Goal: Task Accomplishment & Management: Complete application form

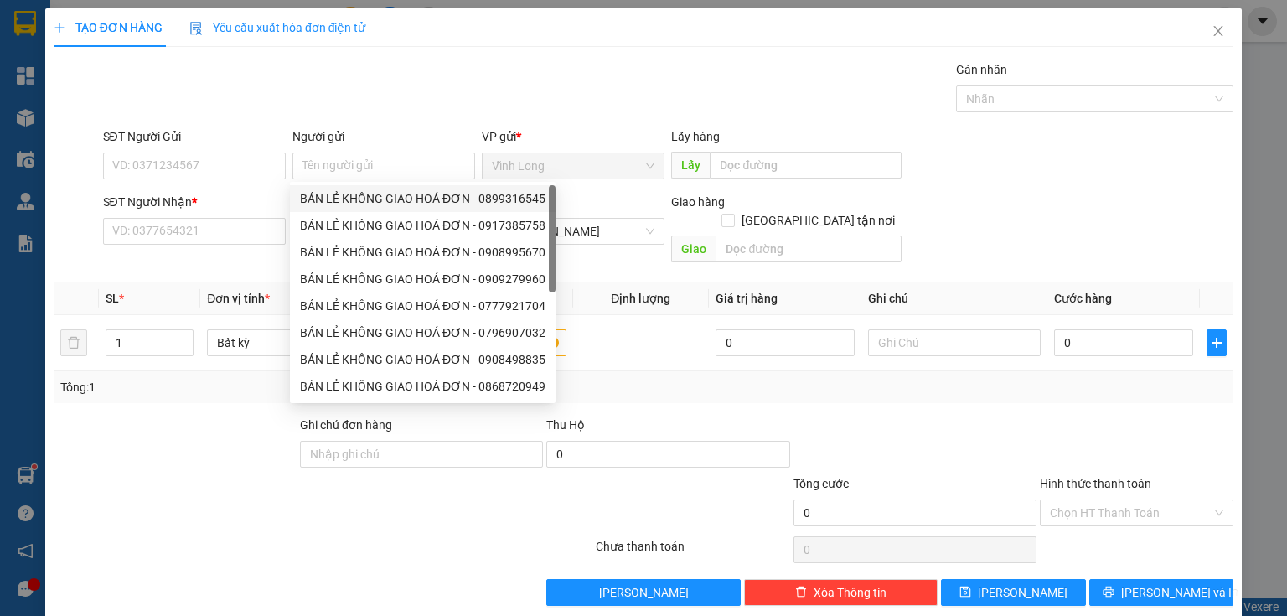
click at [364, 201] on div "BÁN LẺ KHÔNG GIAO HOÁ ĐƠN - 0899316545" at bounding box center [423, 198] width 246 height 18
type input "0899316545"
type input "BÁN LẺ KHÔNG GIAO HOÁ ĐƠN"
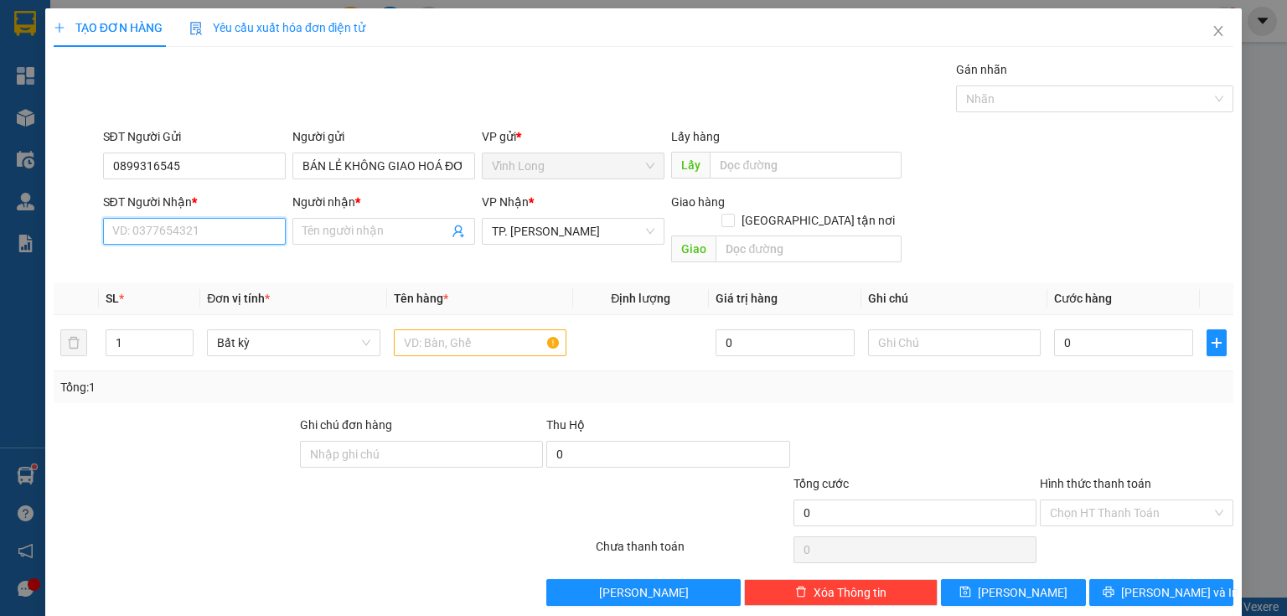
click at [231, 240] on input "SĐT Người Nhận *" at bounding box center [194, 231] width 183 height 27
drag, startPoint x: 230, startPoint y: 174, endPoint x: 0, endPoint y: 132, distance: 233.6
click at [0, 132] on div "TẠO ĐƠN HÀNG Yêu cầu xuất hóa đơn điện tử Transit Pickup Surcharge Ids Transit …" at bounding box center [643, 308] width 1287 height 616
drag, startPoint x: 238, startPoint y: 252, endPoint x: 235, endPoint y: 220, distance: 32.9
click at [238, 250] on div "Transit Pickup Surcharge Ids Transit Deliver Surcharge Ids Transit Deliver Surc…" at bounding box center [644, 333] width 1180 height 546
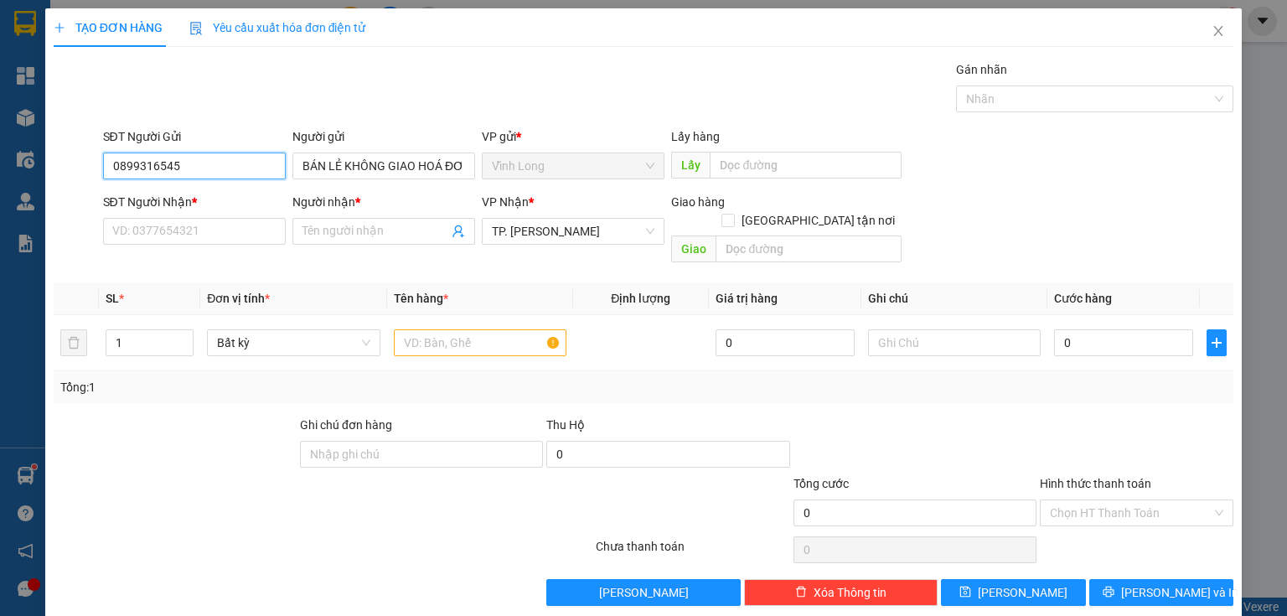
click at [233, 158] on input "0899316545" at bounding box center [194, 166] width 183 height 27
drag, startPoint x: 233, startPoint y: 158, endPoint x: 3, endPoint y: 130, distance: 231.3
click at [3, 130] on div "TẠO ĐƠN HÀNG Yêu cầu xuất hóa đơn điện tử Transit Pickup Surcharge Ids Transit …" at bounding box center [643, 308] width 1287 height 616
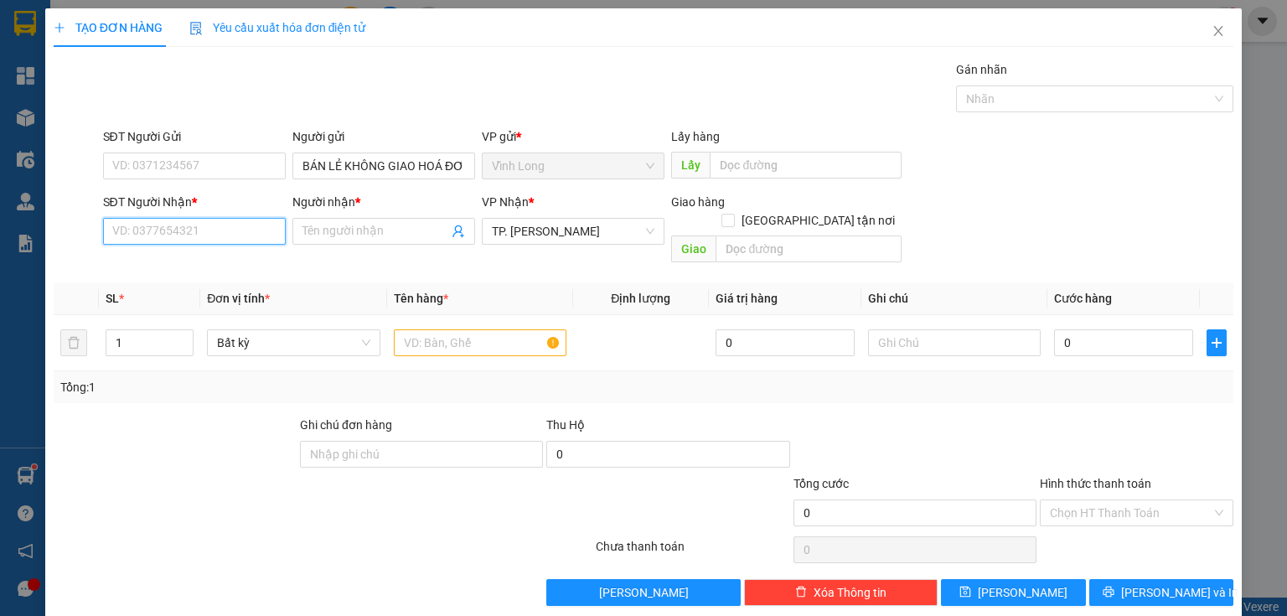
click at [127, 240] on input "SĐT Người Nhận *" at bounding box center [194, 231] width 183 height 27
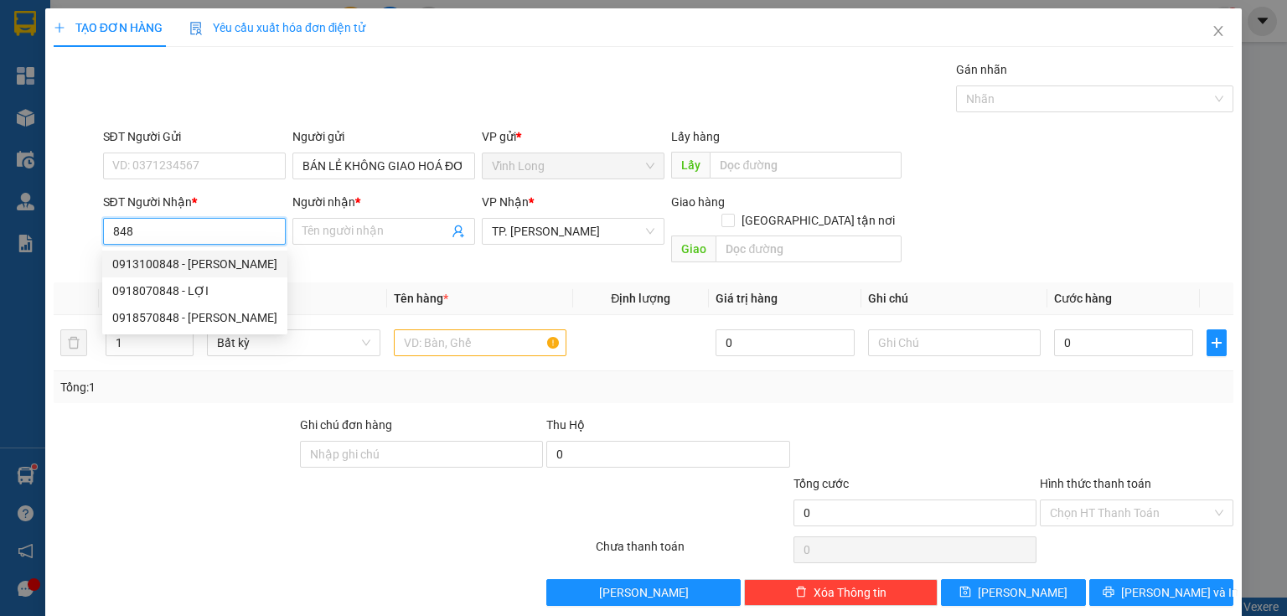
click at [168, 234] on input "848" at bounding box center [194, 231] width 183 height 27
click at [168, 234] on input "484" at bounding box center [194, 231] width 183 height 27
click at [155, 225] on input "848" at bounding box center [194, 231] width 183 height 27
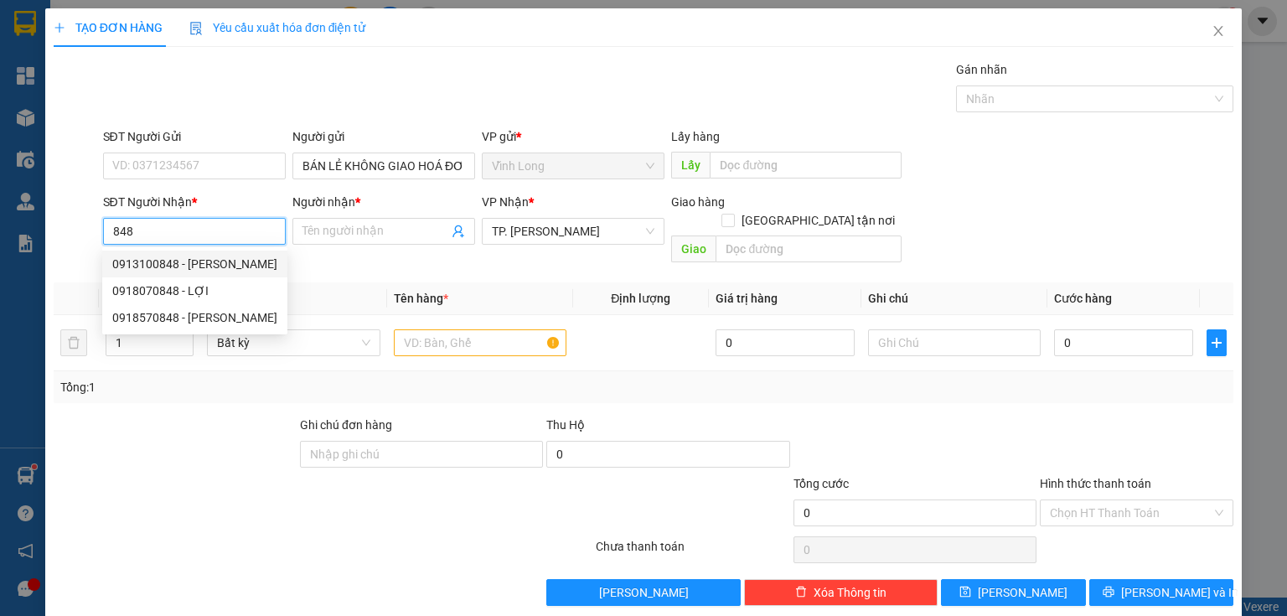
click at [155, 225] on input "848" at bounding box center [194, 231] width 183 height 27
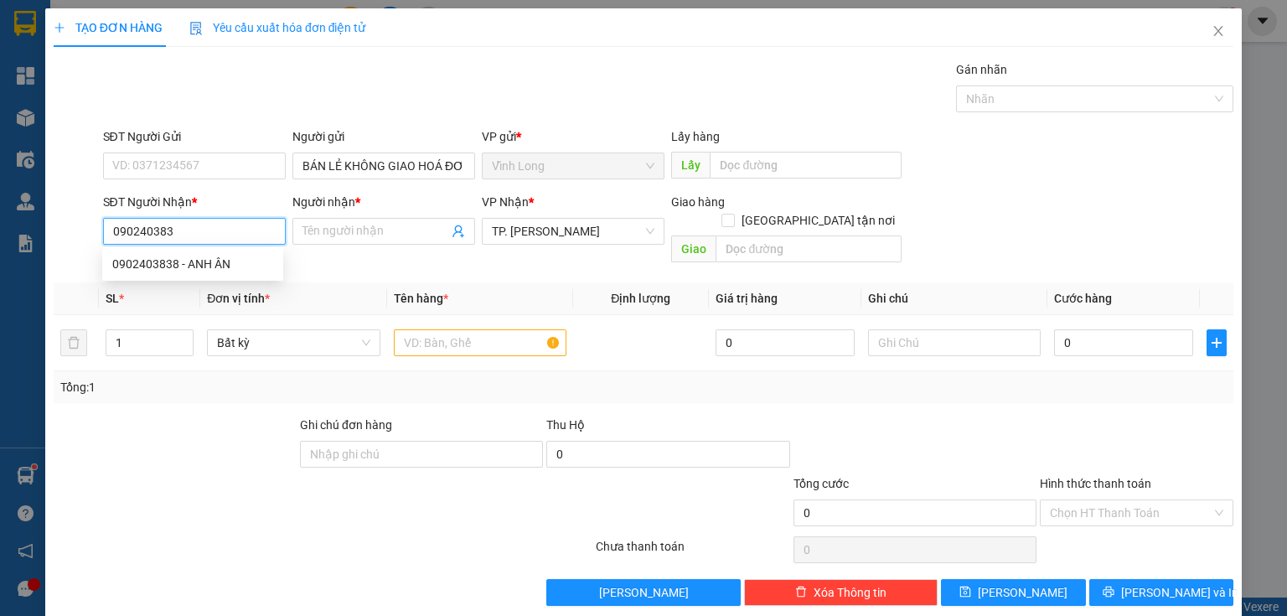
type input "0902403838"
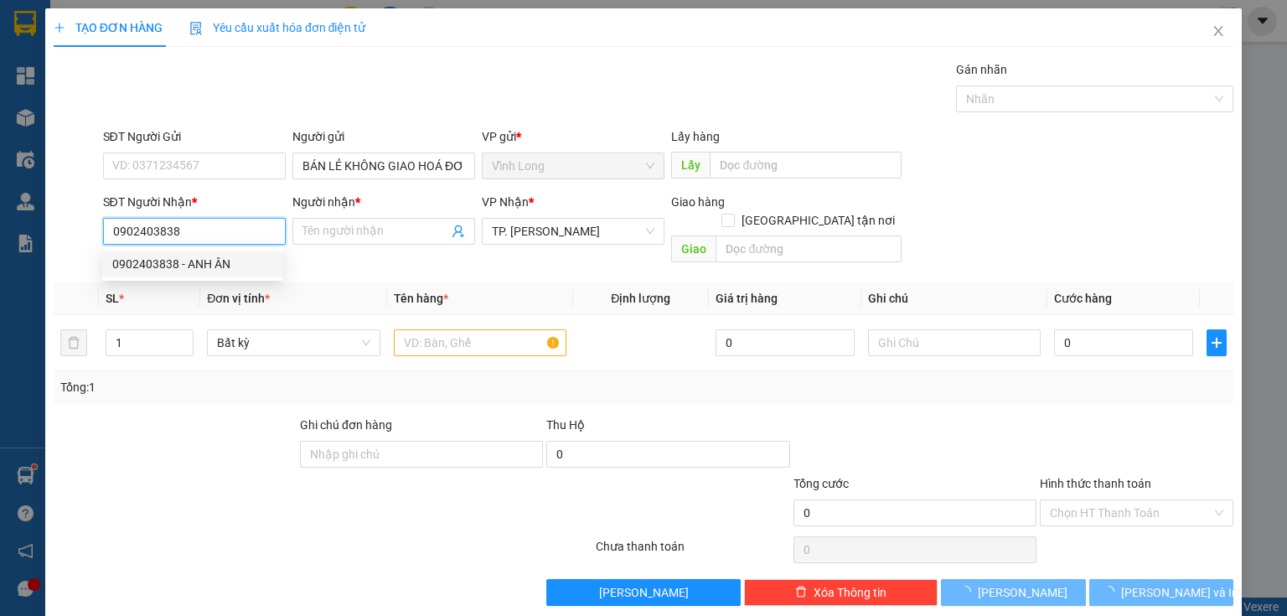
click at [199, 261] on div "0902403838 - ANH ÂN" at bounding box center [192, 264] width 161 height 18
type input "ANH ÂN"
type input "0902403838"
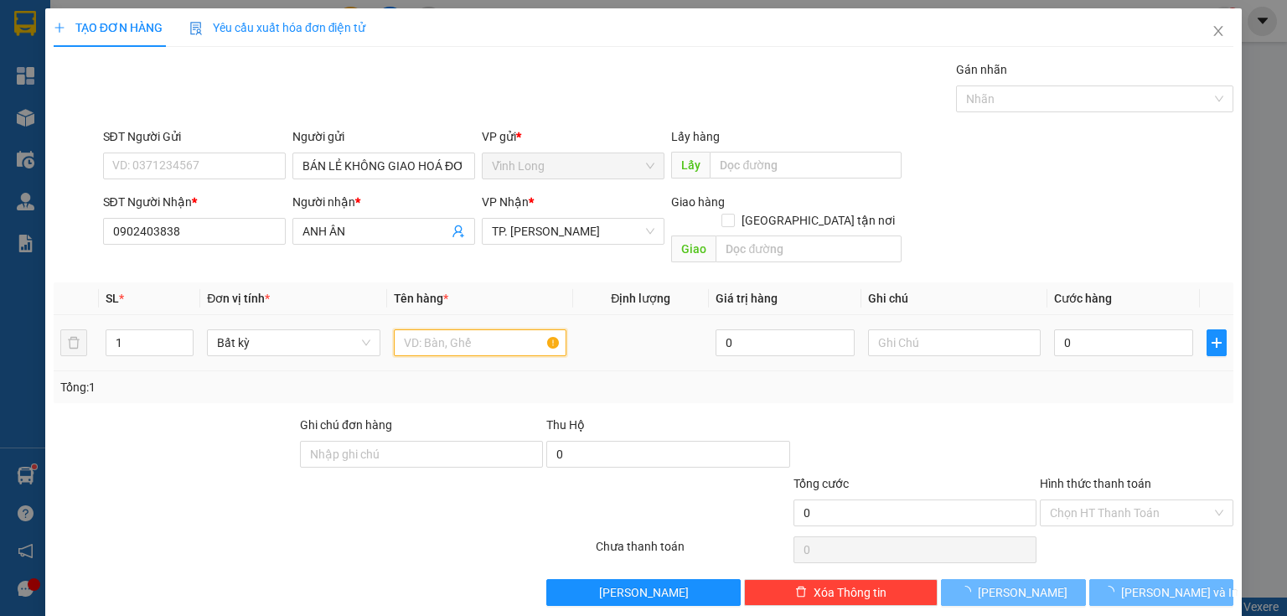
click at [489, 329] on input "text" at bounding box center [480, 342] width 173 height 27
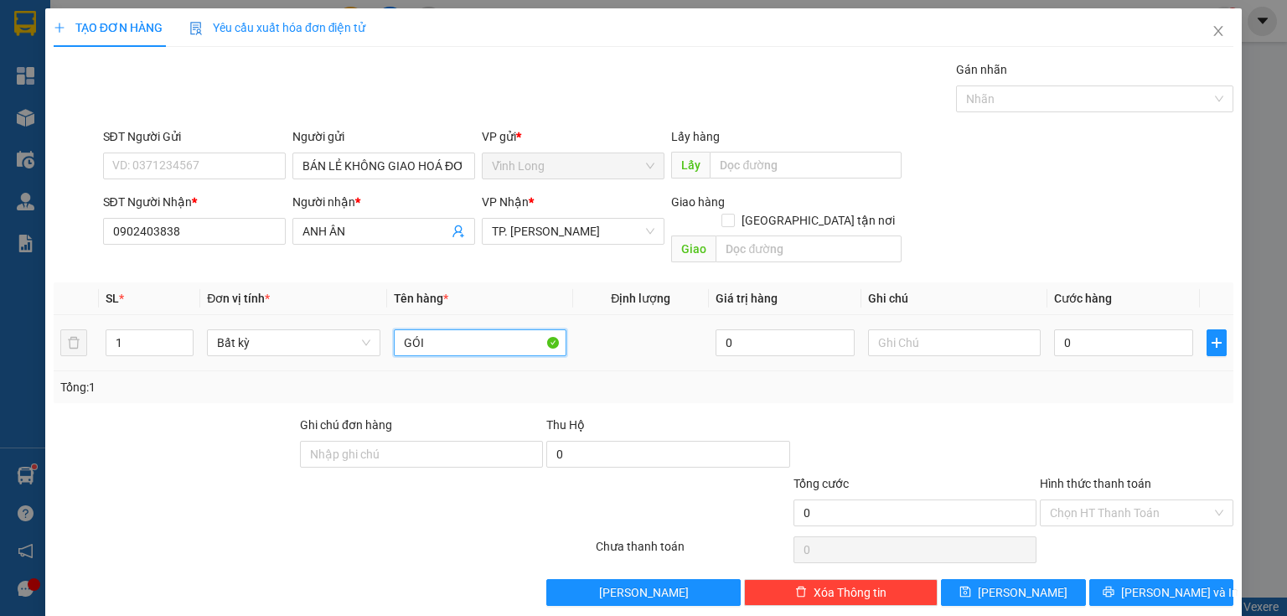
type input "GÓI"
type input "HẰNG"
type input "4"
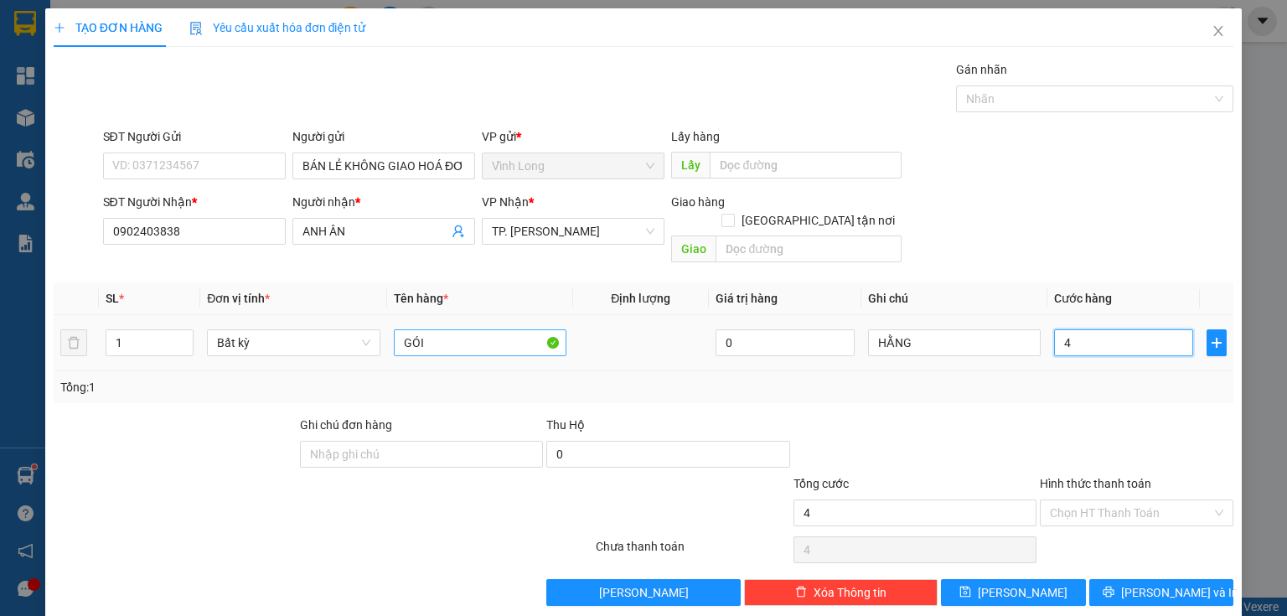
type input "40"
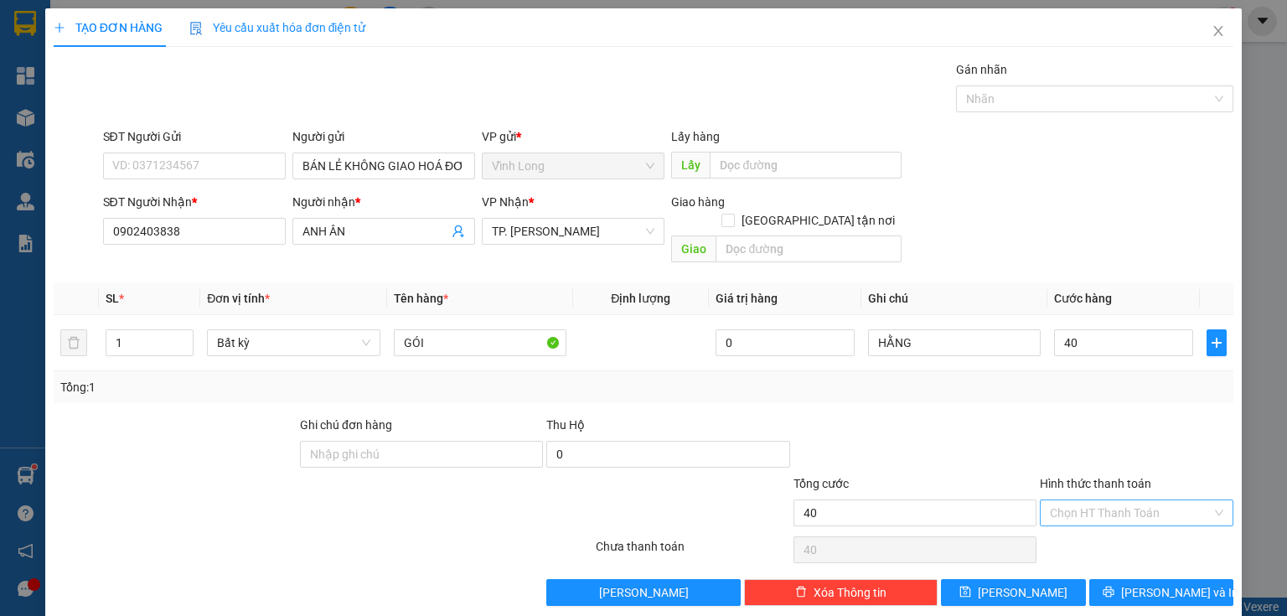
type input "40.000"
drag, startPoint x: 1112, startPoint y: 483, endPoint x: 1112, endPoint y: 509, distance: 26.0
click at [1112, 500] on input "Hình thức thanh toán" at bounding box center [1131, 512] width 162 height 25
click at [1113, 520] on div "Tại văn phòng" at bounding box center [1128, 526] width 173 height 18
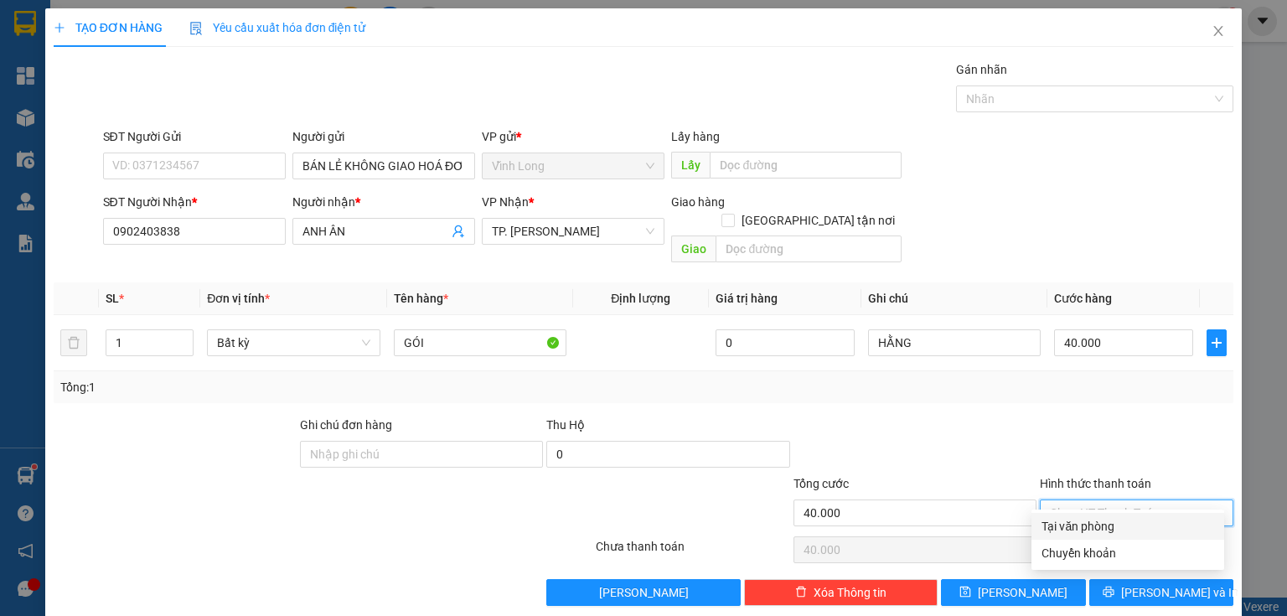
type input "0"
drag, startPoint x: 1127, startPoint y: 558, endPoint x: 1131, endPoint y: 566, distance: 9.4
click at [1127, 560] on div "Transit Pickup Surcharge Ids Transit Deliver Surcharge Ids Transit Deliver Surc…" at bounding box center [644, 333] width 1180 height 546
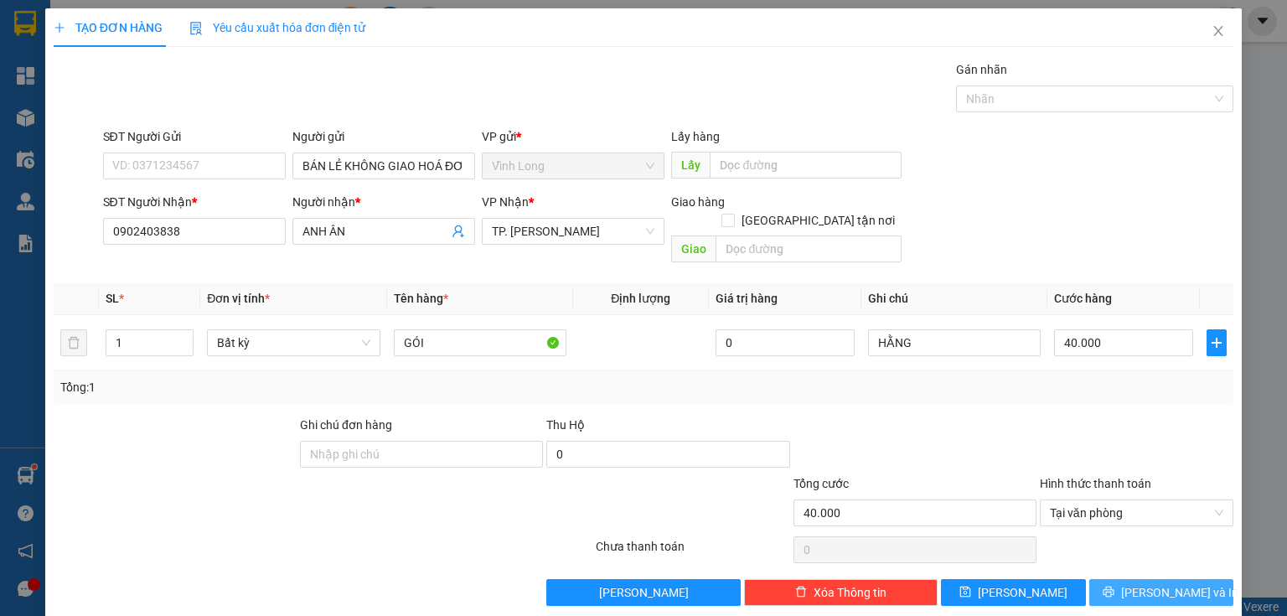
click at [1132, 579] on button "[PERSON_NAME] và In" at bounding box center [1161, 592] width 145 height 27
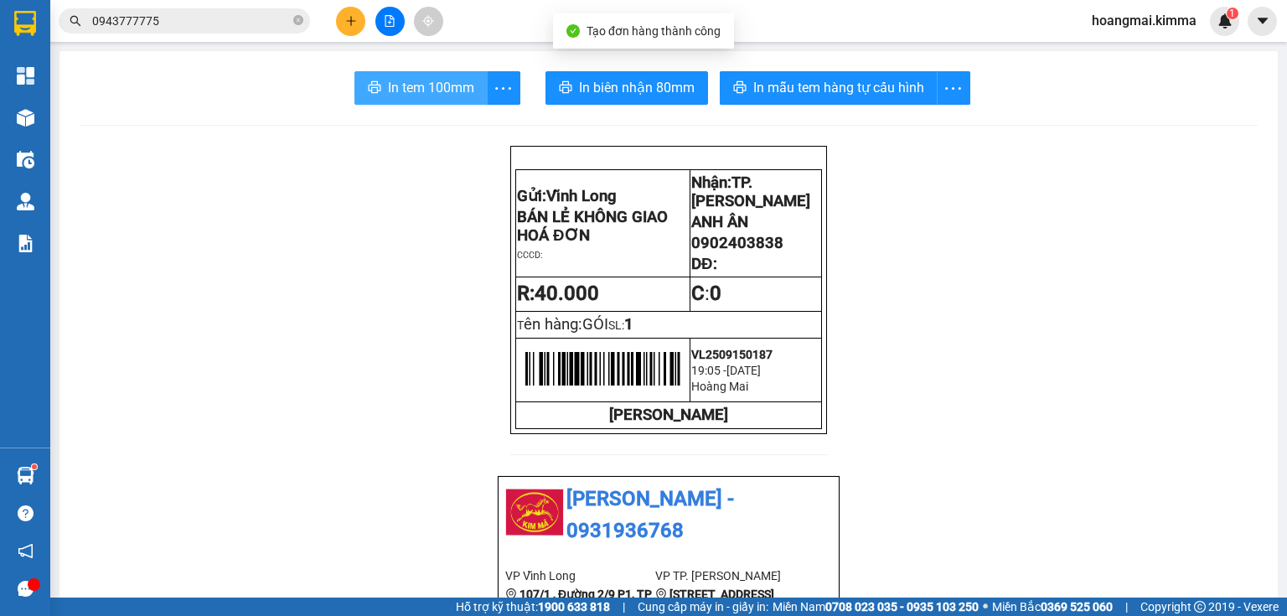
click at [463, 95] on span "In tem 100mm" at bounding box center [431, 87] width 86 height 21
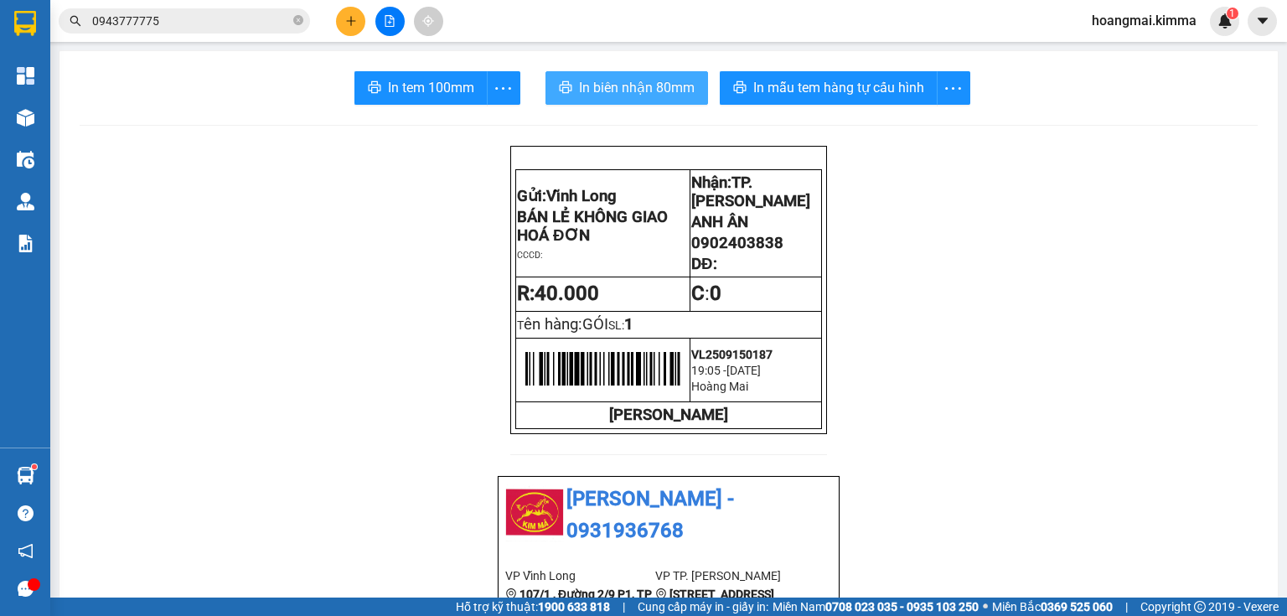
click at [567, 91] on button "In biên nhận 80mm" at bounding box center [627, 88] width 163 height 34
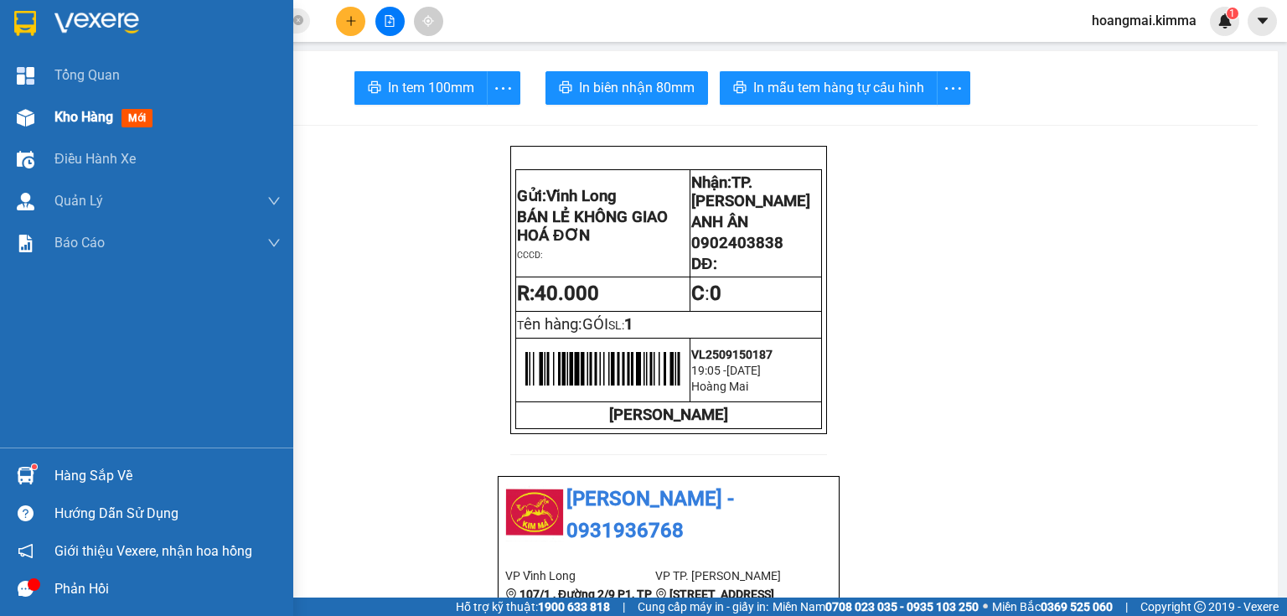
click at [34, 129] on div at bounding box center [25, 117] width 29 height 29
